Goal: Information Seeking & Learning: Learn about a topic

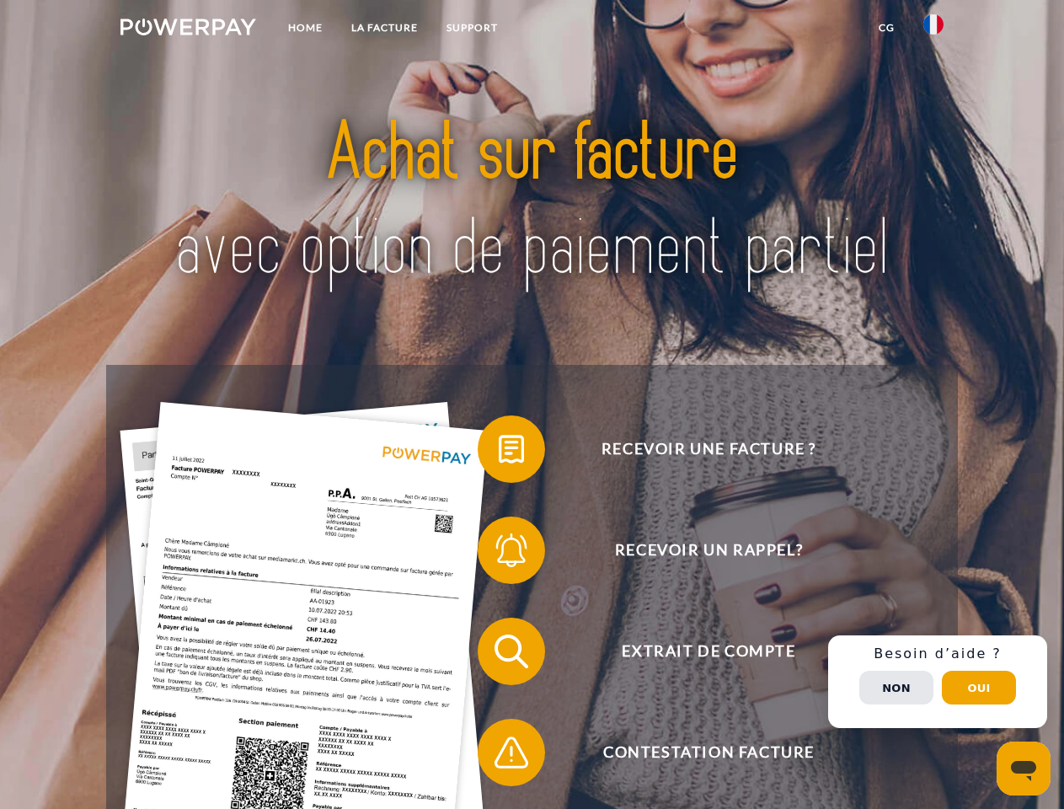
click at [188, 29] on img at bounding box center [188, 27] width 136 height 17
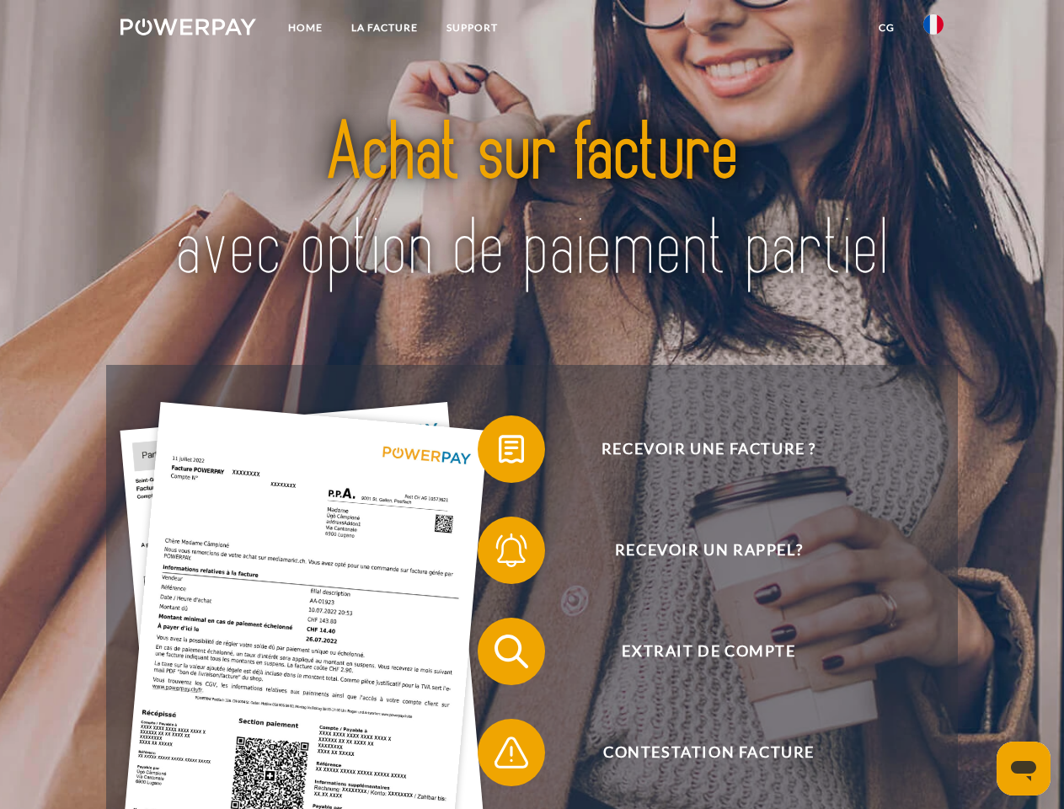
click at [933, 29] on img at bounding box center [933, 24] width 20 height 20
click at [886, 28] on link "CG" at bounding box center [886, 28] width 45 height 30
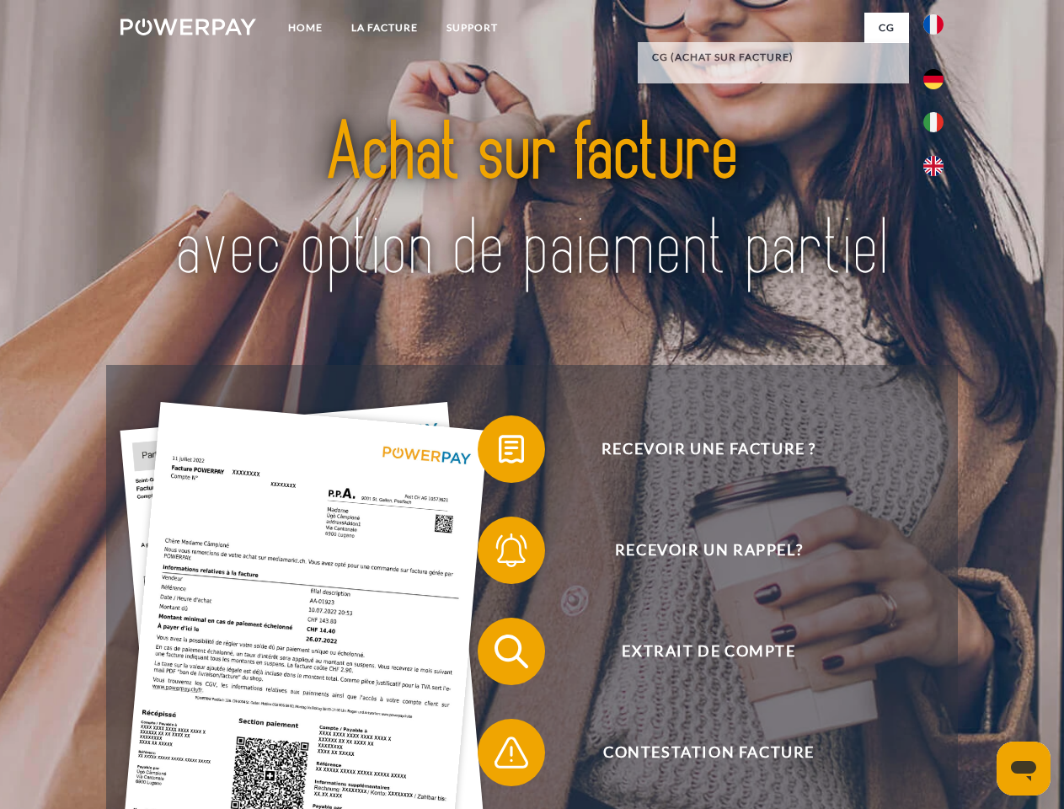
click at [499, 452] on span at bounding box center [486, 449] width 84 height 84
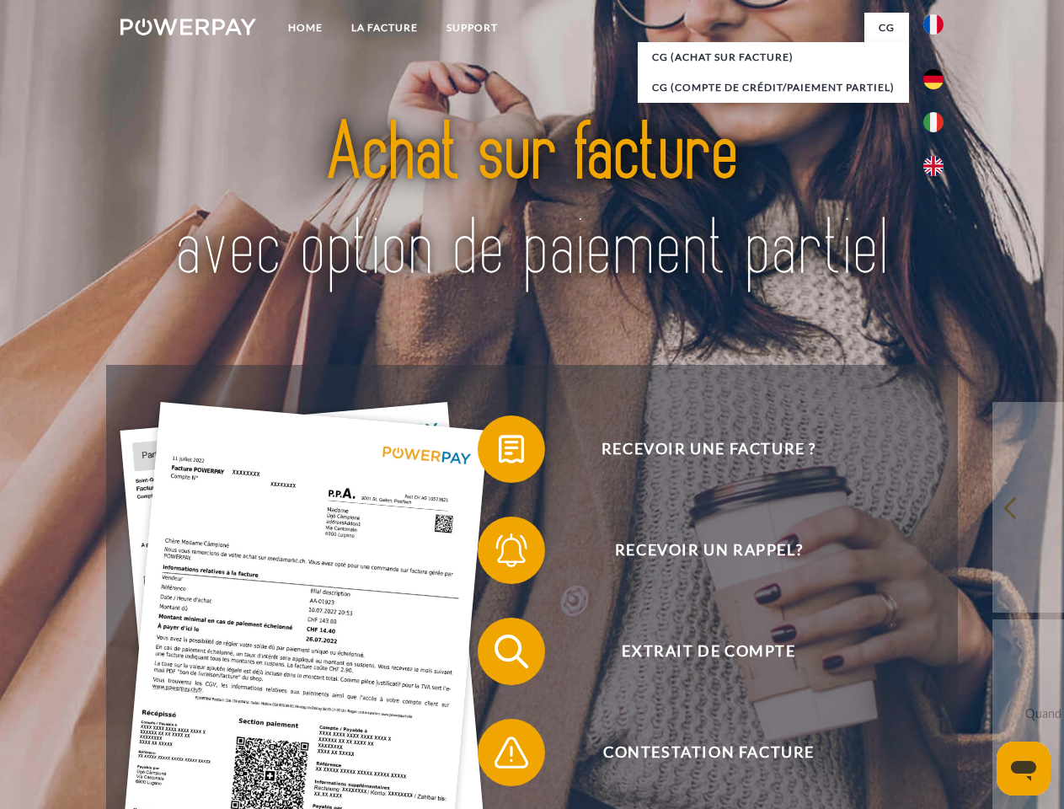
click at [499, 553] on span at bounding box center [486, 550] width 84 height 84
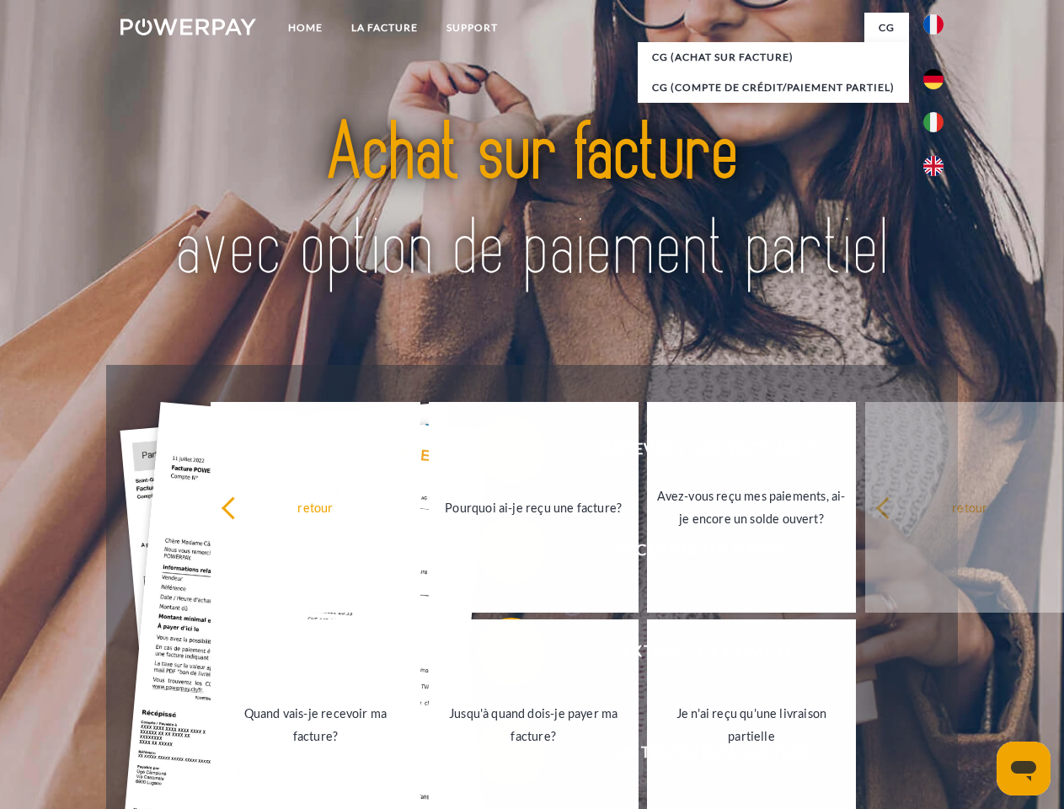
click at [499, 655] on link "Jusqu'à quand dois-je payer ma facture?" at bounding box center [534, 724] width 210 height 211
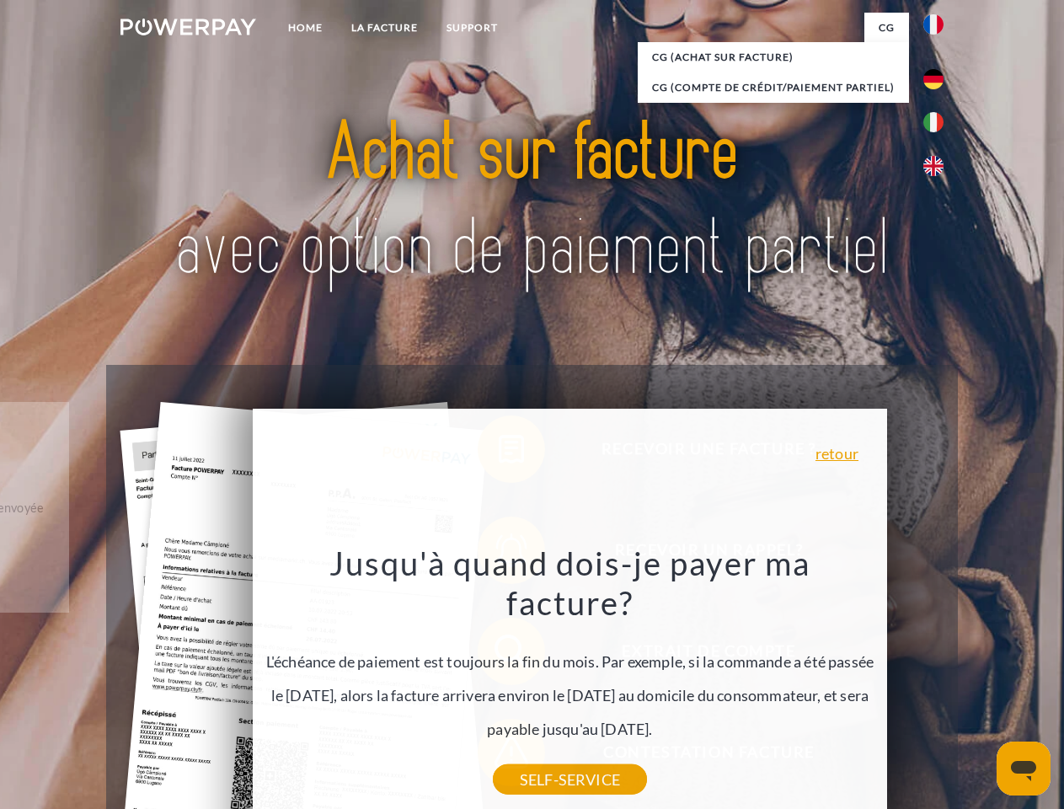
click at [499, 756] on div "Recevoir une facture ? Recevoir un rappel? Extrait de compte retour" at bounding box center [531, 702] width 851 height 674
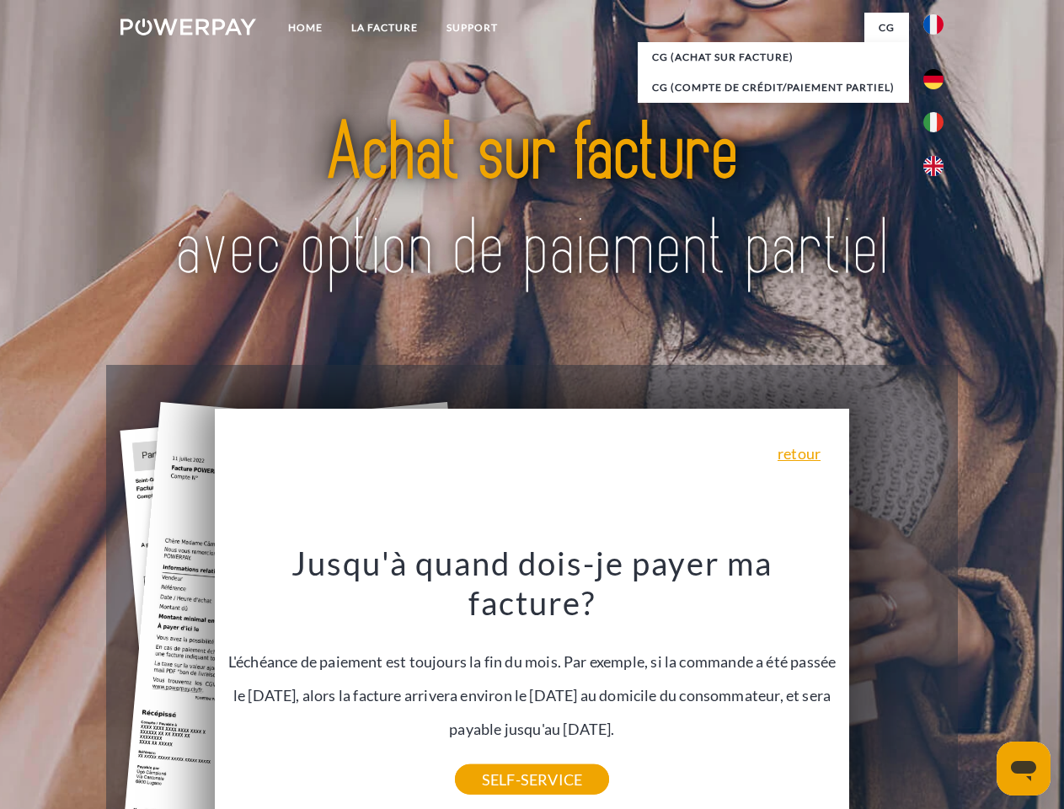
click at [938, 681] on div "Recevoir une facture ? Recevoir un rappel? Extrait de compte retour" at bounding box center [531, 702] width 851 height 674
click at [896, 685] on span "Extrait de compte" at bounding box center [708, 650] width 413 height 67
click at [979, 687] on header "Home LA FACTURE Support" at bounding box center [532, 581] width 1064 height 1163
